Goal: Communication & Community: Share content

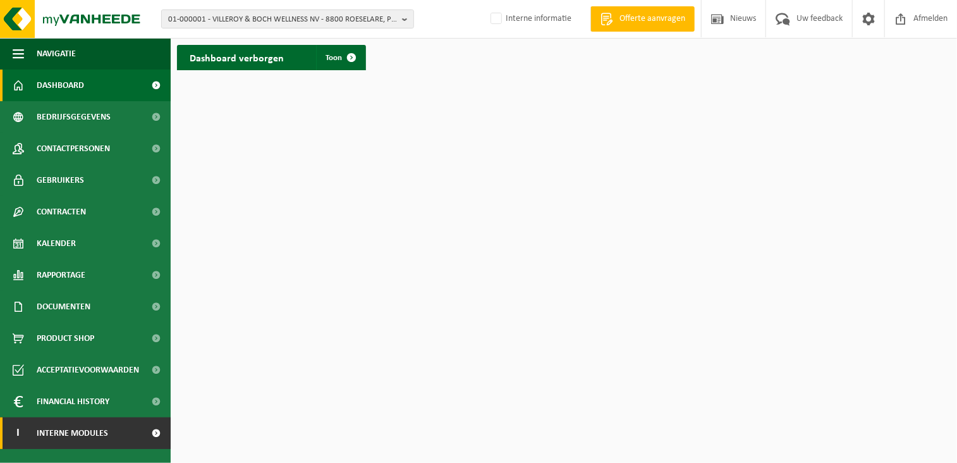
click at [124, 433] on link "I Interne modules" at bounding box center [85, 433] width 171 height 32
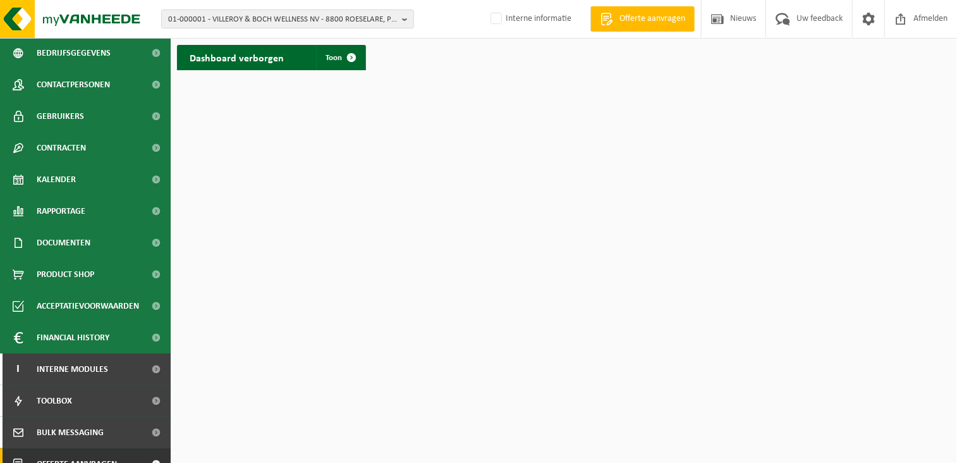
scroll to position [112, 0]
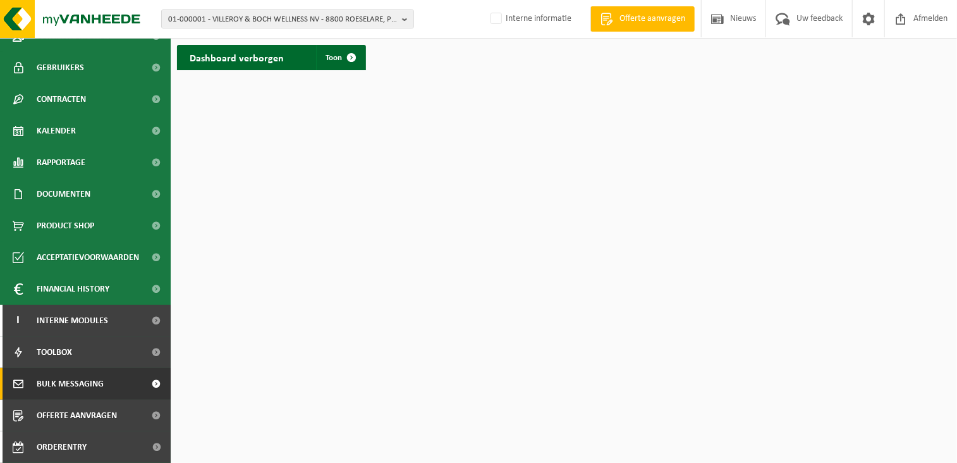
click at [95, 384] on span "Bulk Messaging" at bounding box center [70, 384] width 67 height 32
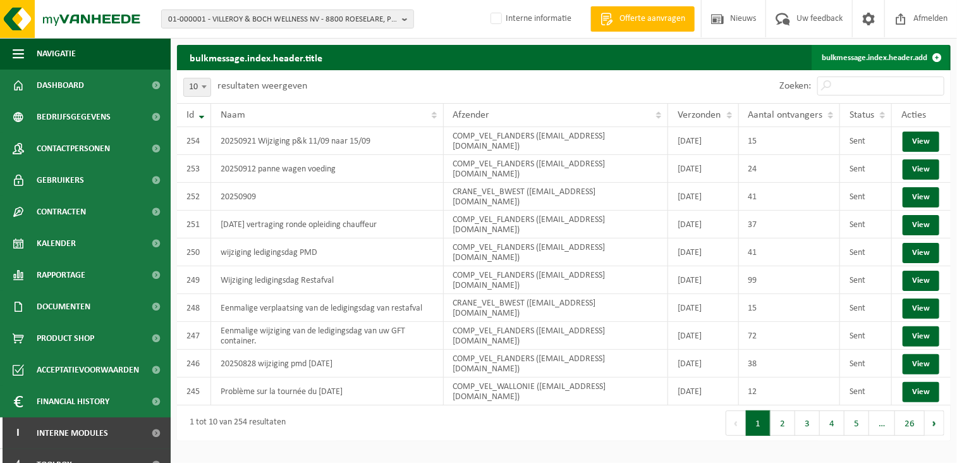
click at [860, 54] on link "bulkmessage.index.header.add" at bounding box center [880, 57] width 138 height 25
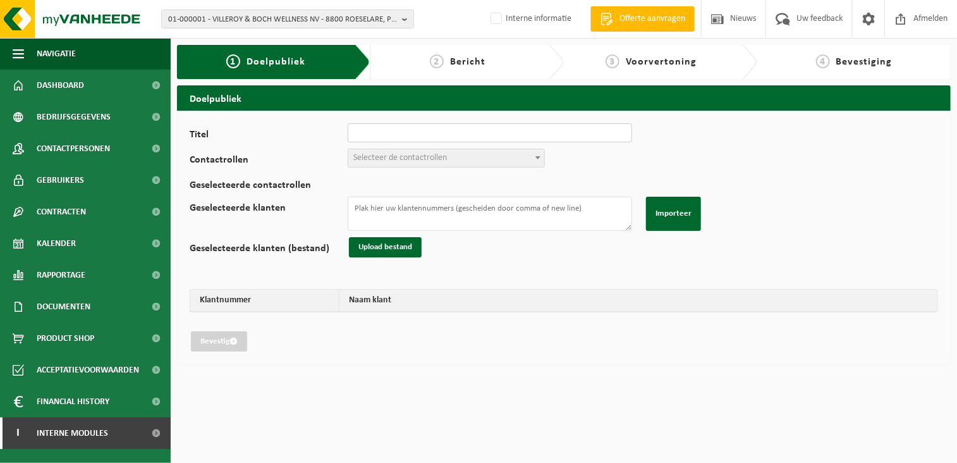
click at [387, 136] on input "Titel" at bounding box center [490, 132] width 284 height 19
type input "ronde verzet wegens panne"
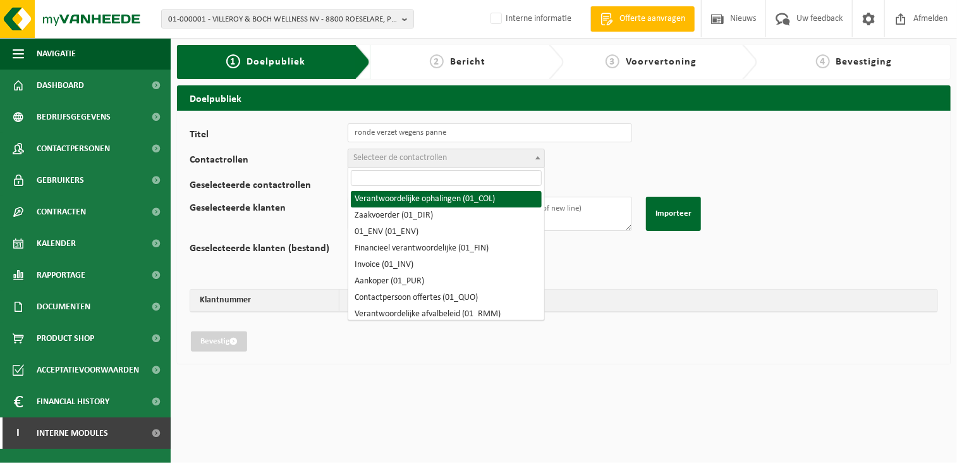
click at [377, 156] on span "Selecteer de contactrollen" at bounding box center [400, 157] width 94 height 9
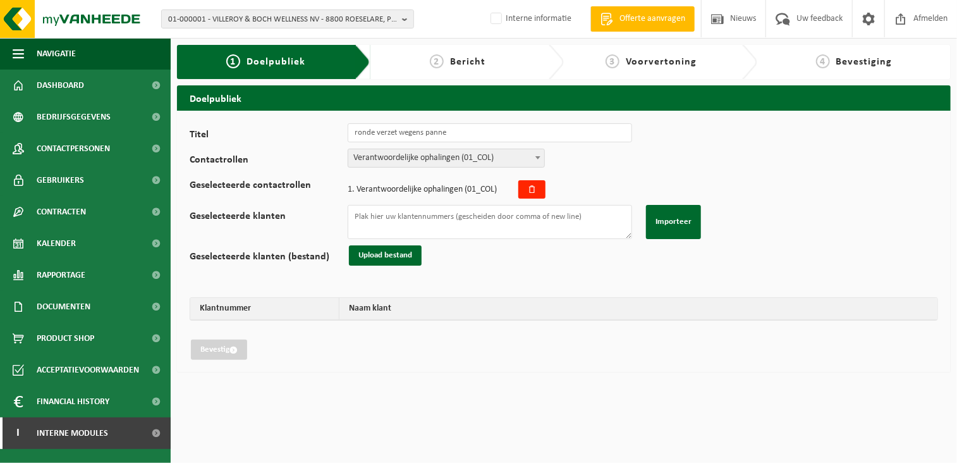
click at [475, 159] on span "Verantwoordelijke ophalingen (01_COL)" at bounding box center [446, 158] width 196 height 18
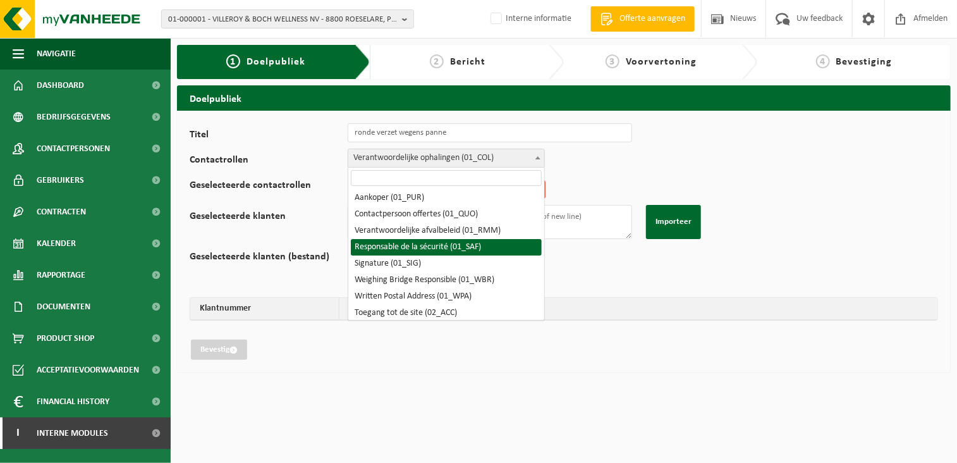
scroll to position [63, 0]
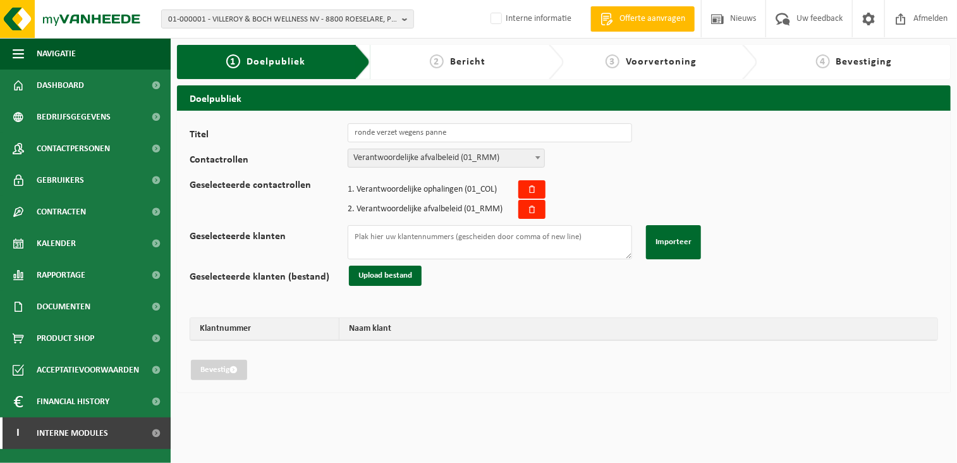
select select "01_RMM"
click at [662, 158] on div "Titel ronde verzet wegens panne Contactrollen Verantwoordelijke ophalingen (01_…" at bounding box center [564, 251] width 748 height 257
click at [374, 242] on textarea "Geselecteerde klanten" at bounding box center [490, 242] width 284 height 34
paste textarea "02-009458 10-767628 10-861247 10-934949 10-743677 10-909779 01-058743 10-856625…"
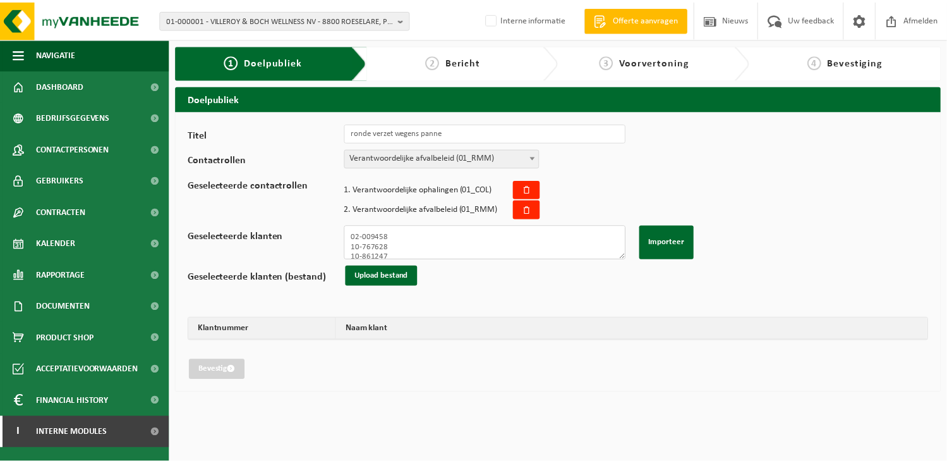
scroll to position [138, 0]
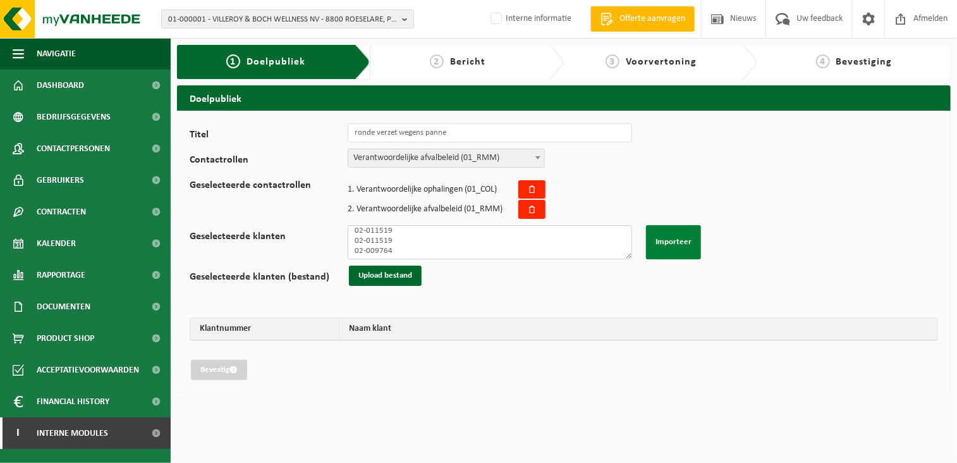
type textarea "02-009458 10-767628 10-861247 10-934949 10-743677 10-909779 01-058743 10-856625…"
click at [656, 234] on button "Importeer" at bounding box center [673, 242] width 55 height 34
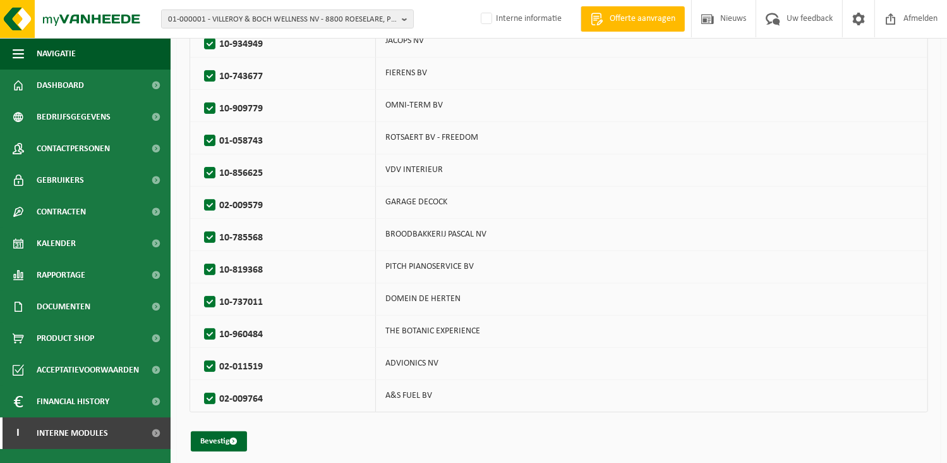
scroll to position [414, 0]
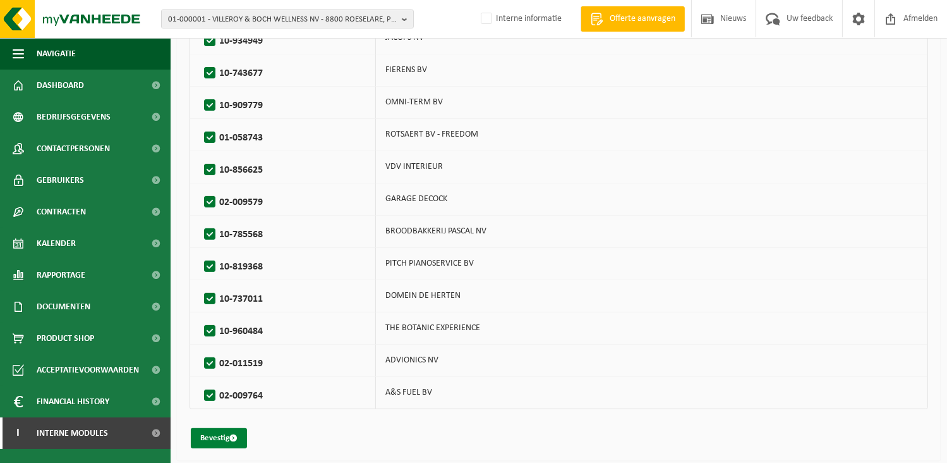
click at [213, 433] on button "Bevestig" at bounding box center [219, 438] width 56 height 20
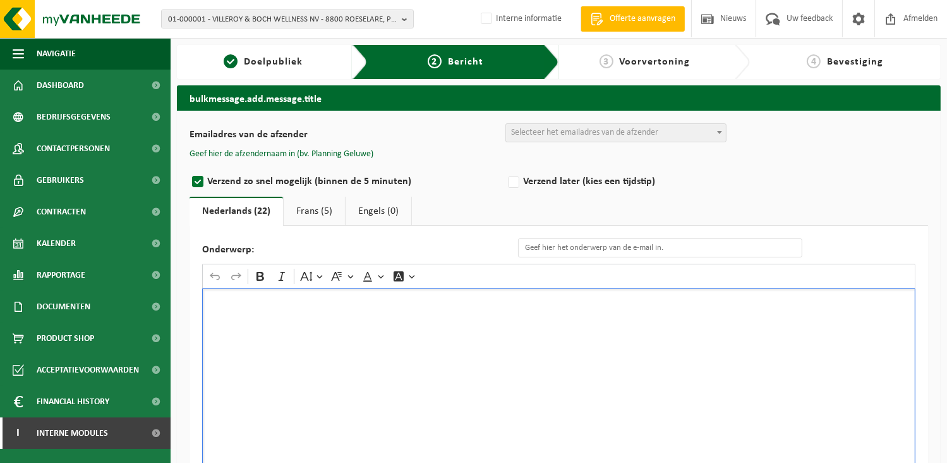
click at [281, 350] on div "Rich Text Editor. Editing area: main. Press Alt+0 for help." at bounding box center [558, 414] width 713 height 253
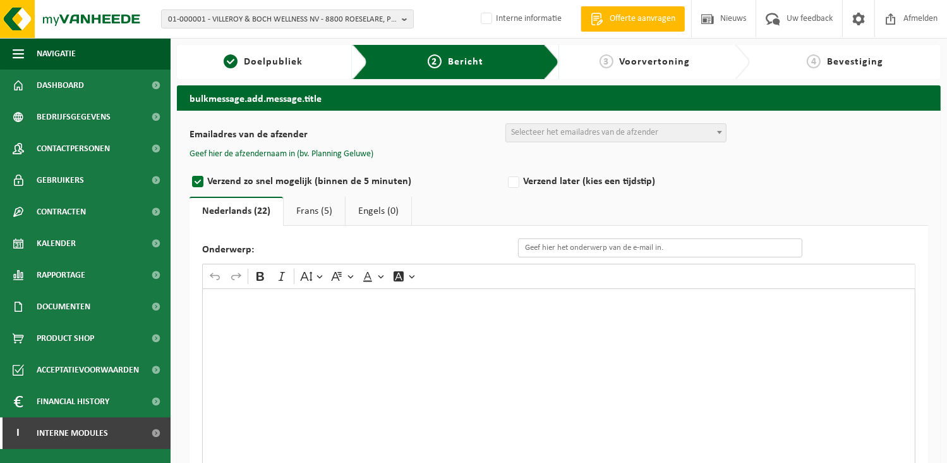
click at [545, 253] on input "Onderwerp:" at bounding box center [660, 247] width 284 height 19
type input "verplaatsing Ronde Papier en [GEOGRAPHIC_DATA] wegens panne Vrachtwagen"
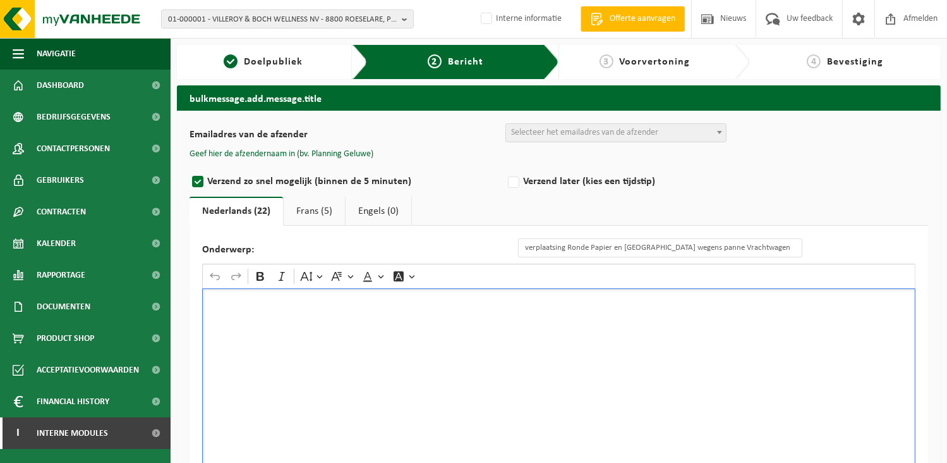
click at [460, 342] on div "Rich Text Editor. Editing area: main. Press Alt+0 for help." at bounding box center [558, 414] width 713 height 253
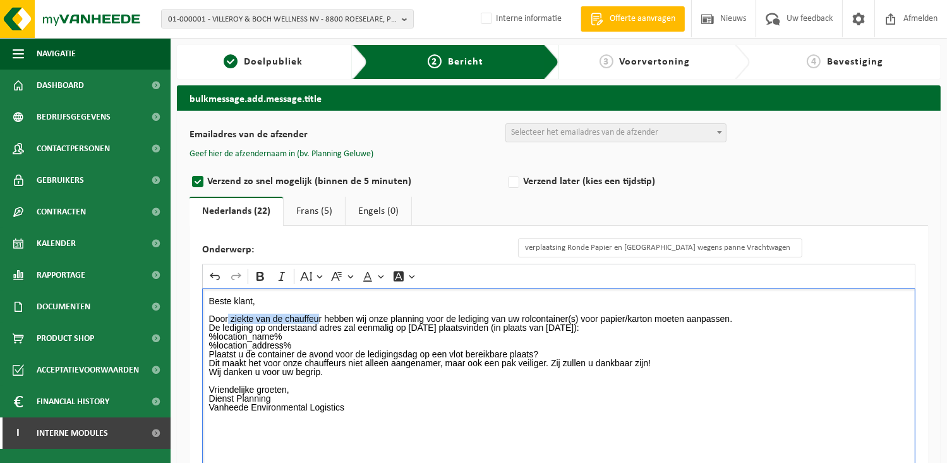
drag, startPoint x: 318, startPoint y: 317, endPoint x: 229, endPoint y: 314, distance: 89.1
click at [229, 314] on p "Door ziekte van de chauffeur hebben wij onze planning voor de lediging van uw r…" at bounding box center [559, 318] width 700 height 27
click at [756, 313] on p "Door panne met de vrachtwagen hebben wij onze planning voor de lediging van uw …" at bounding box center [559, 318] width 700 height 27
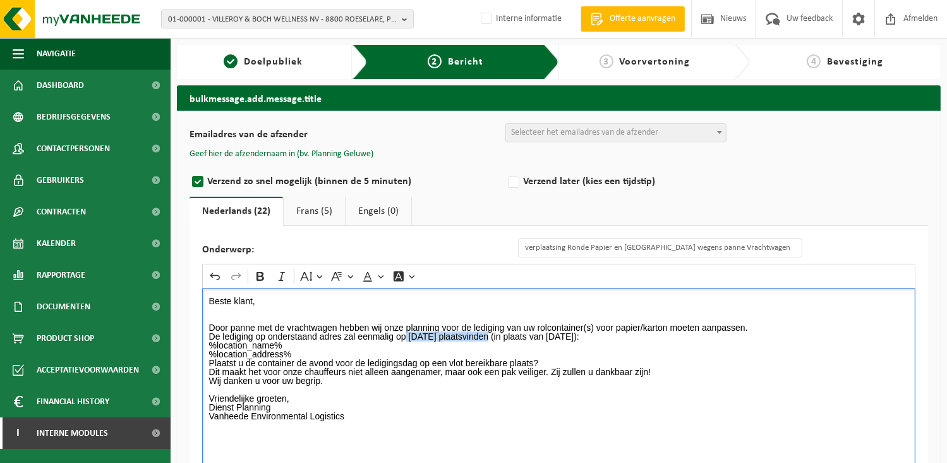
drag, startPoint x: 490, startPoint y: 333, endPoint x: 405, endPoint y: 336, distance: 85.3
click at [405, 336] on p "⁠⁠⁠⁠⁠⁠⁠ Door panne met de vrachtwagen hebben wij onze planning voor de lediging…" at bounding box center [559, 327] width 700 height 27
drag, startPoint x: 682, startPoint y: 335, endPoint x: 613, endPoint y: 332, distance: 69.6
click at [613, 332] on p "Door panne met de vrachtwagen hebben wij onze planning voor de lediging van uw …" at bounding box center [559, 327] width 700 height 27
drag, startPoint x: 695, startPoint y: 334, endPoint x: 612, endPoint y: 334, distance: 82.8
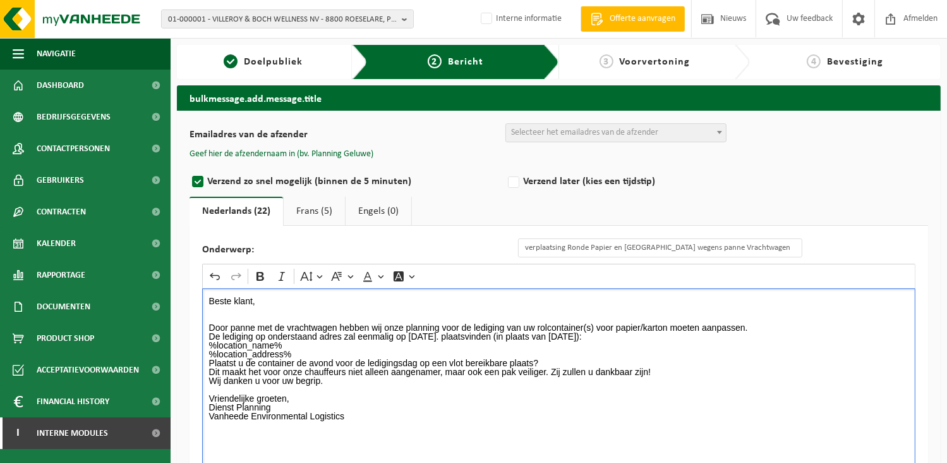
click at [612, 334] on p "Door panne met de vrachtwagen hebben wij onze planning voor de lediging van uw …" at bounding box center [559, 327] width 700 height 27
click at [260, 272] on icon "Editor toolbar" at bounding box center [261, 276] width 8 height 9
drag, startPoint x: 498, startPoint y: 330, endPoint x: 409, endPoint y: 333, distance: 89.1
click at [409, 333] on p "Door panne met de vrachtwagen hebben wij onze planning voor de lediging van uw …" at bounding box center [559, 327] width 700 height 27
click at [263, 275] on icon "Editor toolbar" at bounding box center [260, 276] width 13 height 13
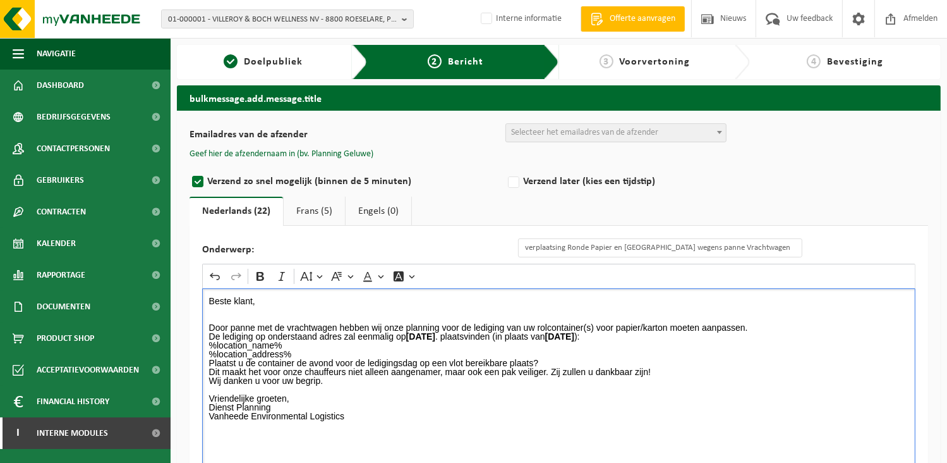
click at [711, 336] on p "Door panne met de vrachtwagen hebben wij onze planning voor de lediging van uw …" at bounding box center [559, 327] width 700 height 27
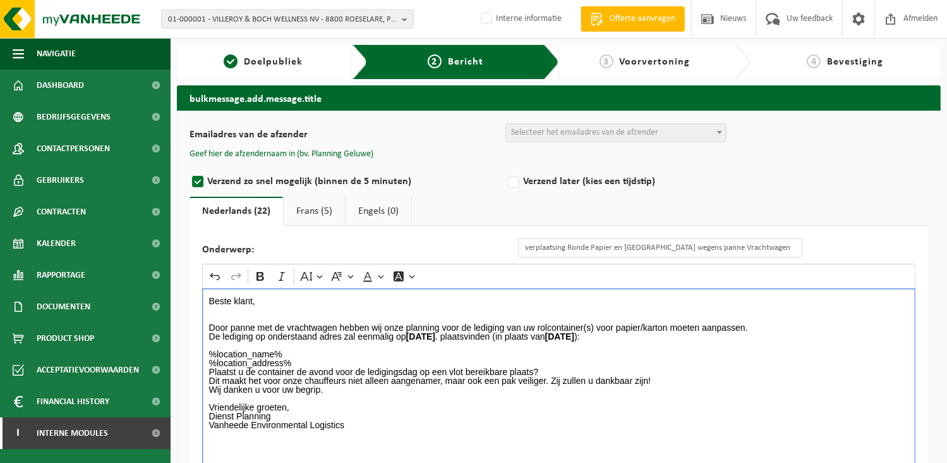
click at [301, 365] on p "%location_name% %location_address%" at bounding box center [559, 358] width 700 height 18
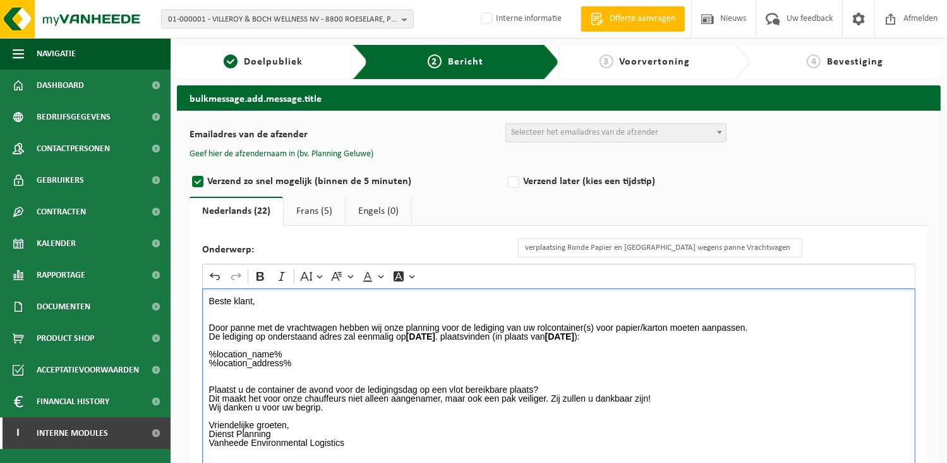
scroll to position [63, 0]
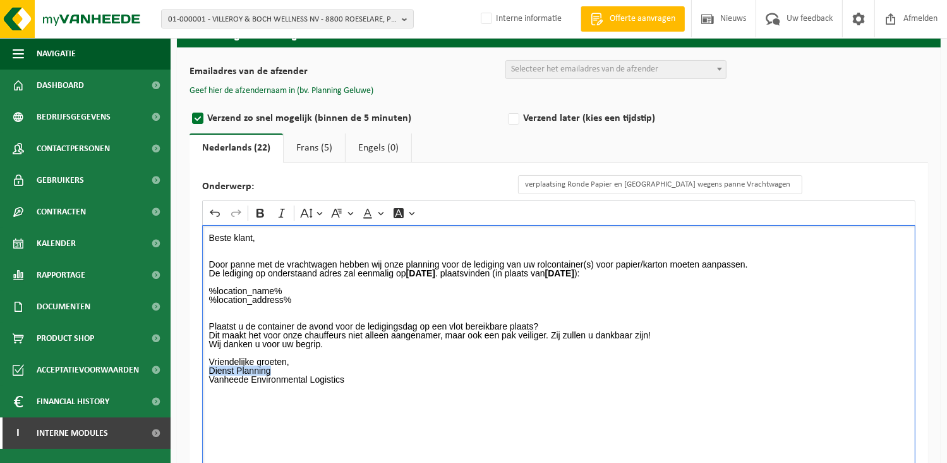
drag, startPoint x: 278, startPoint y: 371, endPoint x: 192, endPoint y: 368, distance: 86.0
click at [192, 368] on div "Onderwerp: verplaatsing Ronde Papier en Karton wegens panne Vrachtwagen Rich Te…" at bounding box center [559, 326] width 739 height 328
drag, startPoint x: 265, startPoint y: 207, endPoint x: 273, endPoint y: 219, distance: 14.5
click at [265, 207] on icon "Editor toolbar" at bounding box center [260, 213] width 13 height 13
click at [396, 409] on div "Beste klant, Door panne met de vrachtwagen hebben wij onze planning voor de led…" at bounding box center [558, 351] width 713 height 253
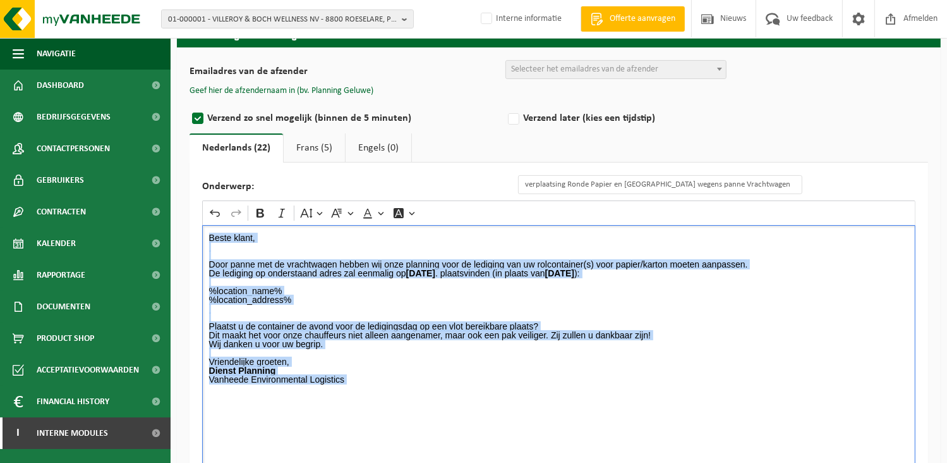
drag, startPoint x: 372, startPoint y: 384, endPoint x: 204, endPoint y: 229, distance: 227.6
click at [204, 229] on div "Beste klant, Door panne met de vrachtwagen hebben wij onze planning voor de led…" at bounding box center [558, 351] width 713 height 253
copy div "Beste klant, Door panne met de vrachtwagen hebben wij onze planning voor de led…"
click at [317, 151] on link "Frans (5)" at bounding box center [314, 147] width 61 height 29
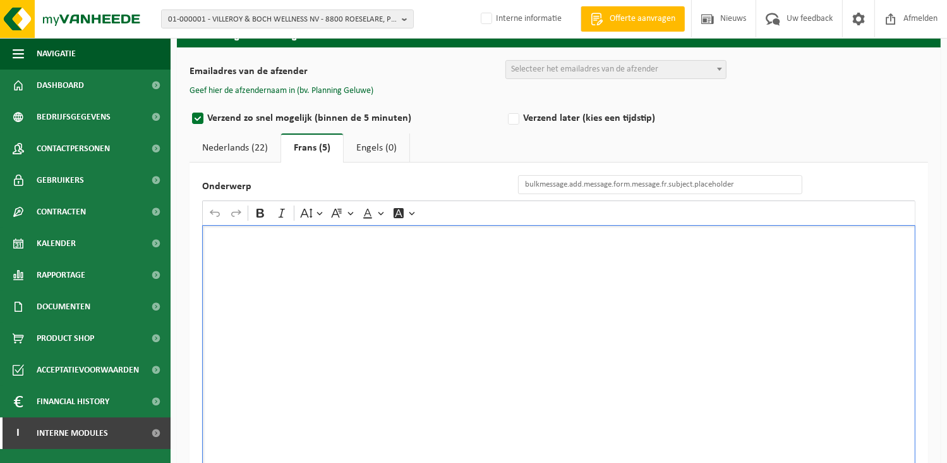
click at [281, 298] on div "Rich Text Editor. Editing area: main. Press Alt+0 for help." at bounding box center [558, 351] width 713 height 253
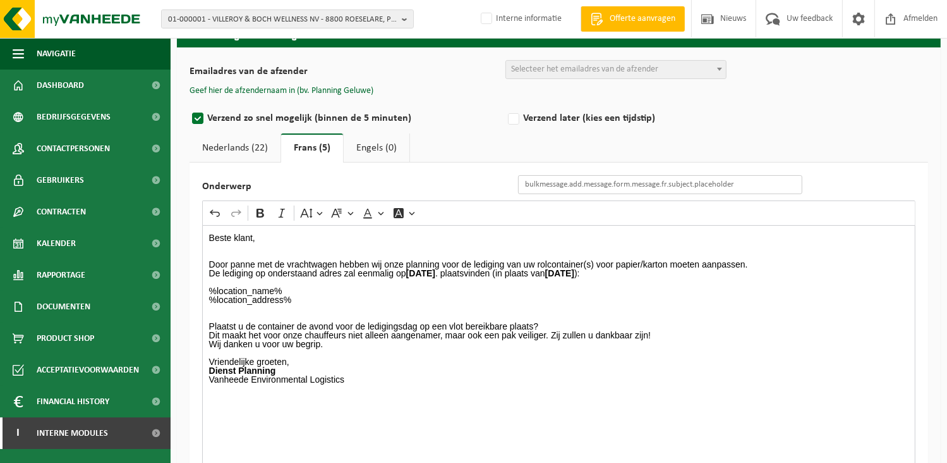
click at [557, 189] on input "Onderwerp" at bounding box center [660, 184] width 284 height 19
type input "verplaatsing Ronde papier en karton wegens Panne Vrachtwagen"
click at [373, 384] on p "Dienst Planning Vanheede Environmental Logistics" at bounding box center [559, 379] width 700 height 27
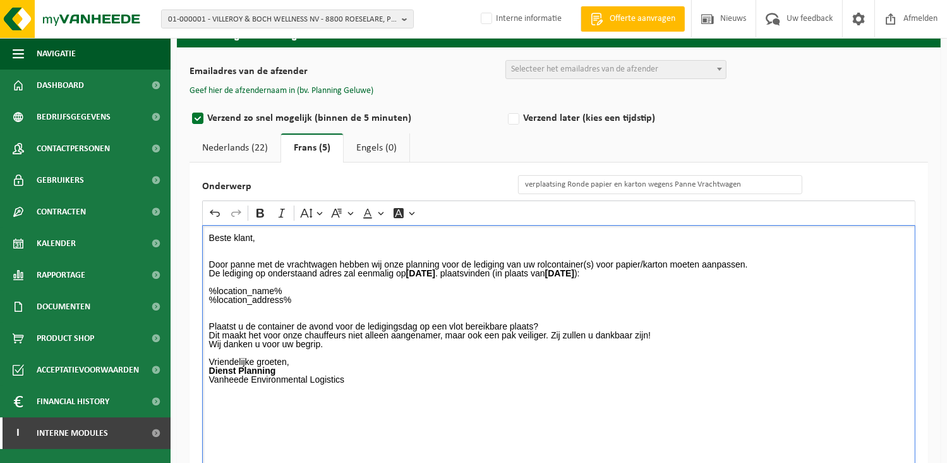
click at [576, 67] on span "Selecteer het emailadres van de afzender" at bounding box center [584, 68] width 147 height 9
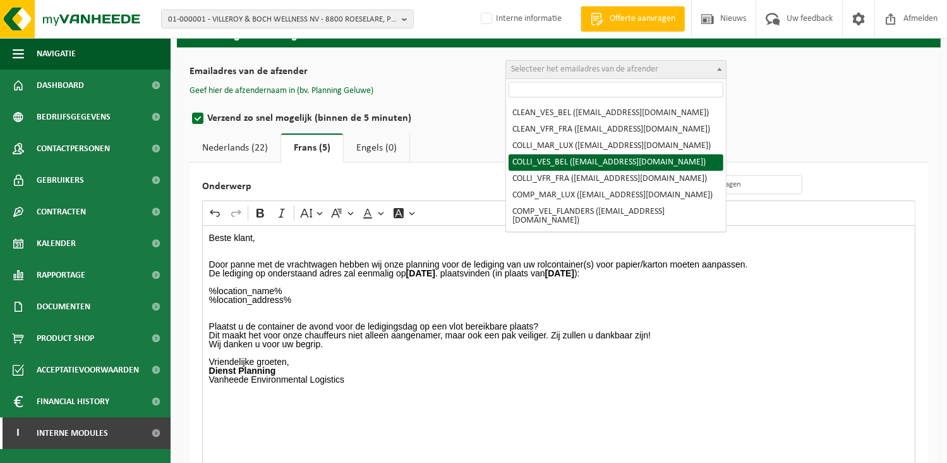
scroll to position [126, 0]
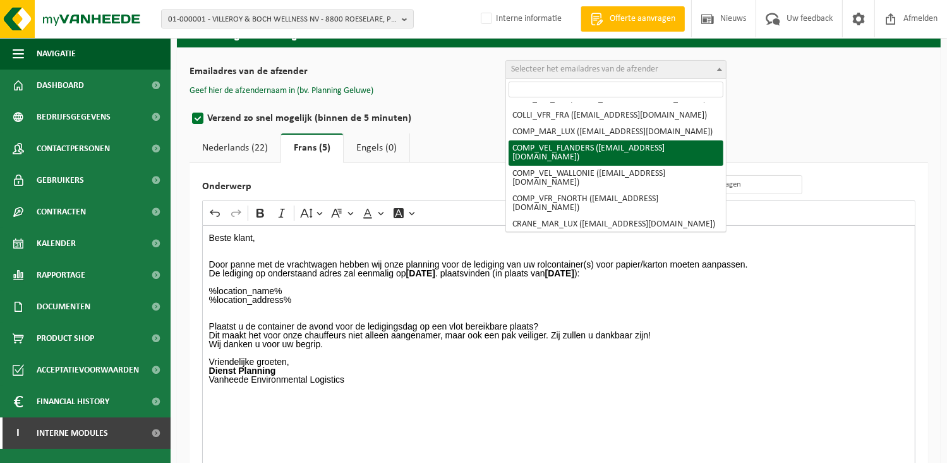
select select "COMP_VEL_FLANDERS"
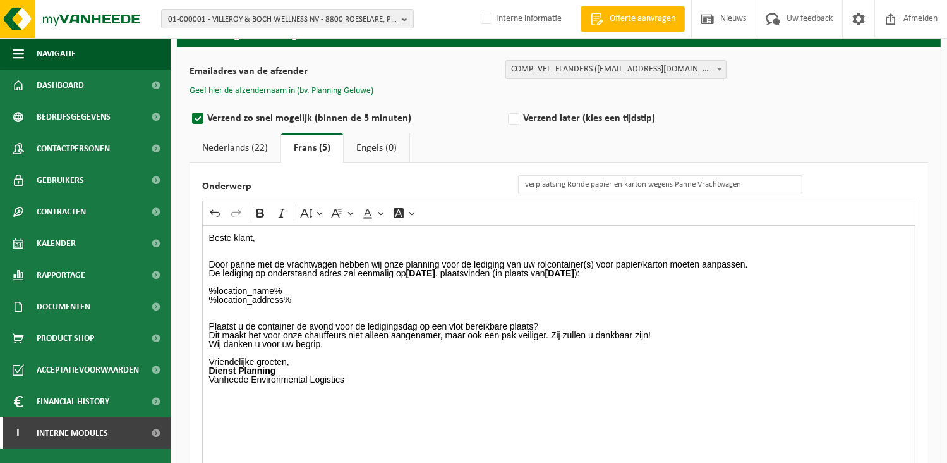
click at [345, 91] on button "Geef hier de afzendernaam in (bv. Planning Geluwe)" at bounding box center [282, 90] width 184 height 11
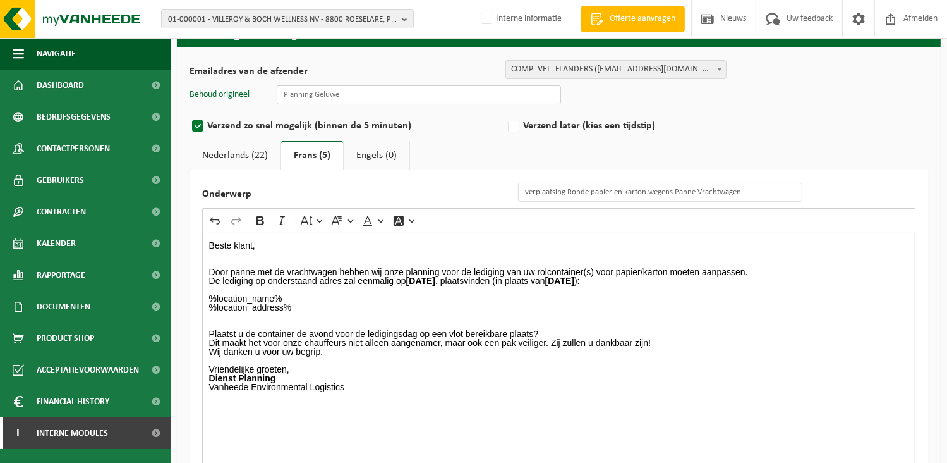
click at [348, 99] on input "text" at bounding box center [419, 94] width 284 height 19
type input "Planning Geluwe"
click at [786, 128] on label "Verzend later (kies een tijdstip)" at bounding box center [663, 126] width 316 height 18
click at [535, 186] on input "Verzend later (kies een tijdstip)" at bounding box center [530, 190] width 8 height 8
radio input "true"
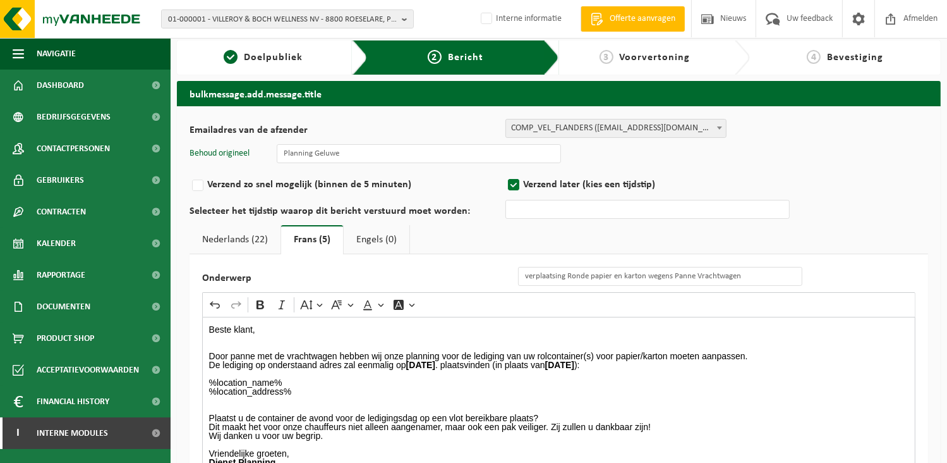
scroll to position [0, 0]
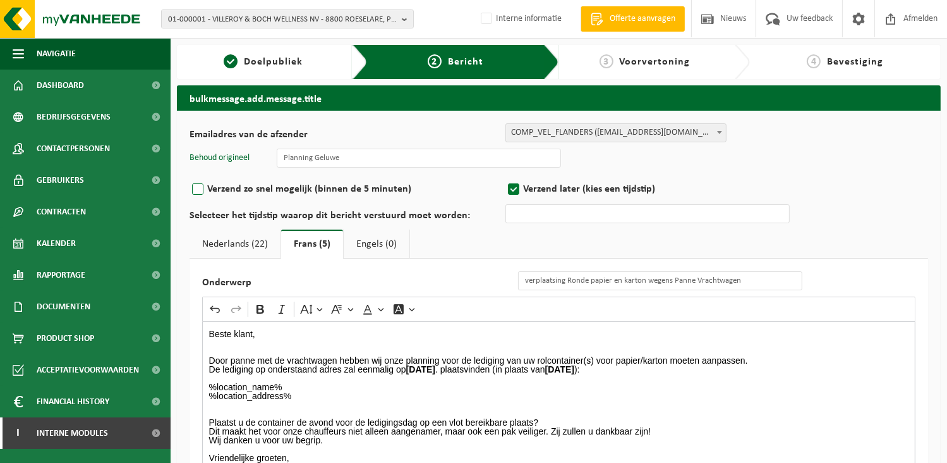
click at [215, 191] on label "Verzend zo snel mogelijk (binnen de 5 minuten)" at bounding box center [348, 189] width 316 height 18
click at [215, 191] on input "Verzend zo snel mogelijk (binnen de 5 minuten)" at bounding box center [214, 190] width 8 height 8
radio input "true"
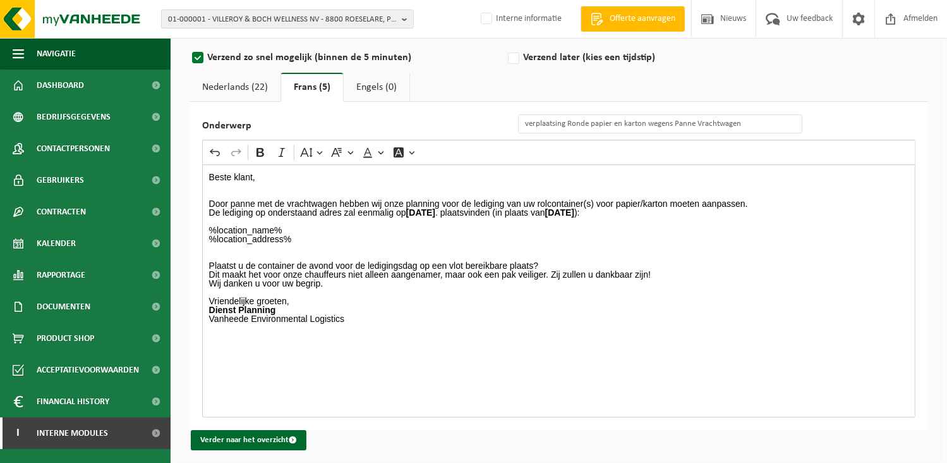
scroll to position [136, 0]
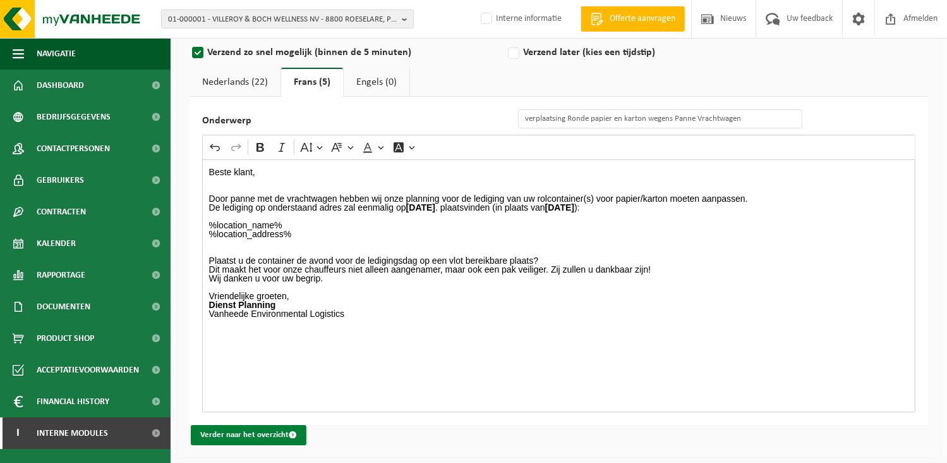
click at [263, 428] on button "Verder naar het overzicht" at bounding box center [249, 435] width 116 height 20
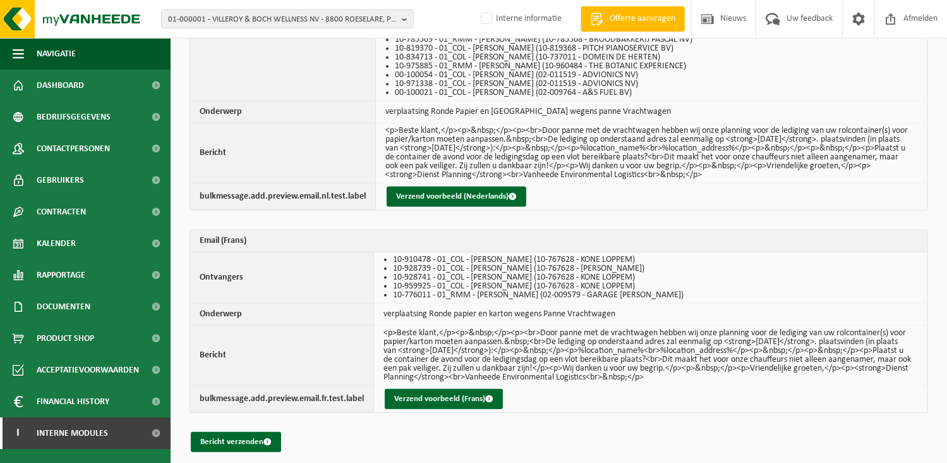
scroll to position [509, 0]
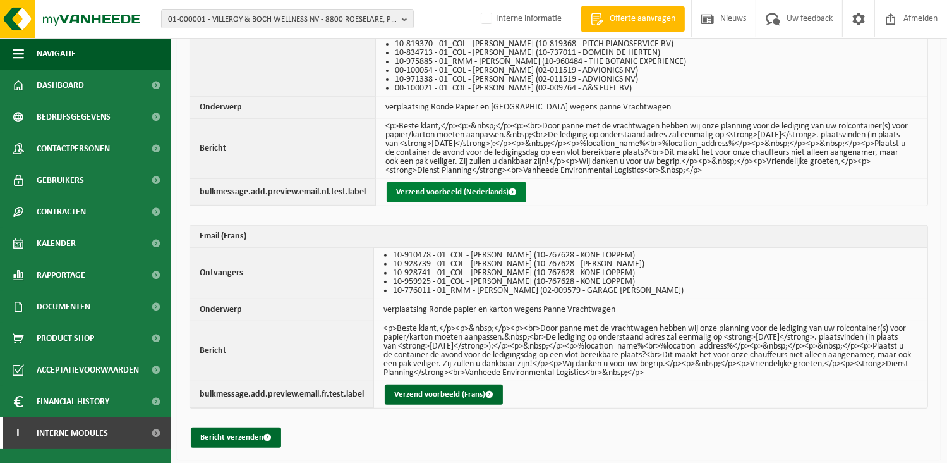
click at [472, 187] on button "Verzend voorbeeld (Nederlands)" at bounding box center [457, 192] width 140 height 20
click at [227, 432] on button "Bericht verzenden" at bounding box center [236, 437] width 90 height 20
